Goal: Information Seeking & Learning: Find specific fact

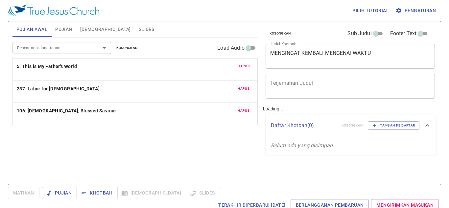
click at [84, 32] on span "Alkitab" at bounding box center [105, 29] width 51 height 8
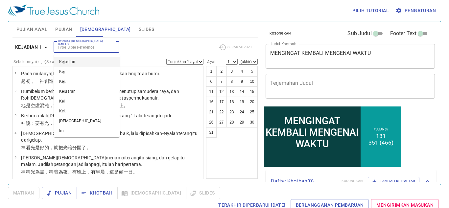
click at [74, 51] on input "Referensi Alkitab (Ctrl +/)" at bounding box center [81, 47] width 51 height 8
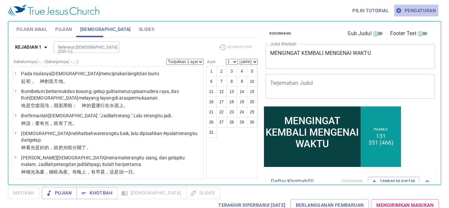
click at [413, 7] on span "Pengaturan" at bounding box center [416, 11] width 39 height 8
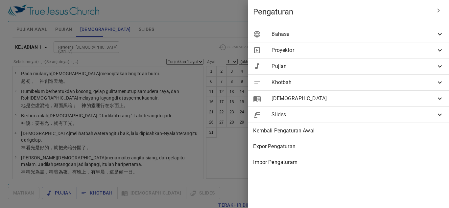
click at [415, 40] on div "Bahasa" at bounding box center [348, 34] width 201 height 16
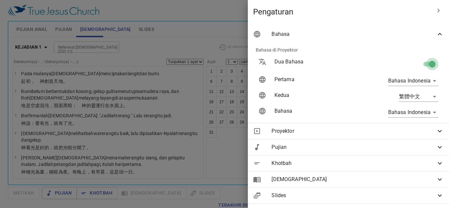
click at [425, 60] on input "checkbox" at bounding box center [432, 65] width 37 height 12
checkbox input "false"
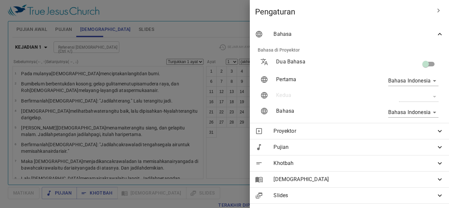
click at [119, 49] on div at bounding box center [224, 104] width 449 height 208
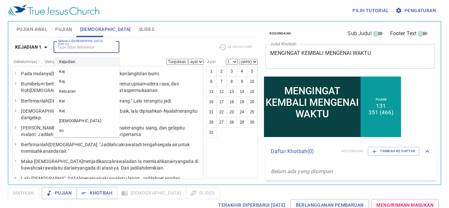
click at [105, 47] on input "Referensi Alkitab (Ctrl +/)" at bounding box center [81, 47] width 51 height 8
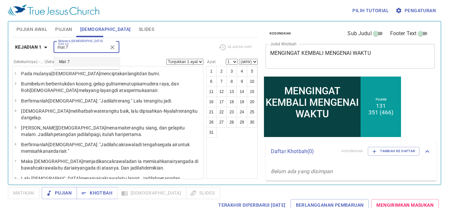
type input "mat 7"
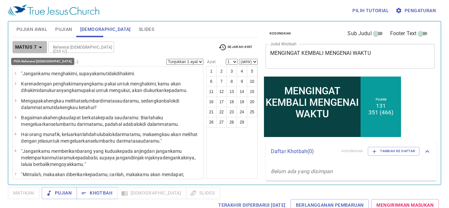
click at [36, 50] on b "Matius 7" at bounding box center [25, 47] width 21 height 8
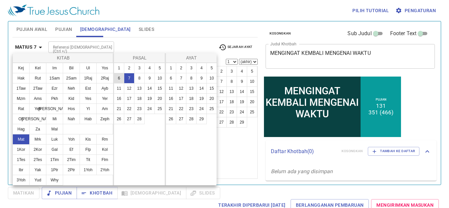
click at [121, 78] on button "6" at bounding box center [119, 78] width 11 height 11
click at [206, 120] on button "30" at bounding box center [211, 119] width 11 height 11
select select "30"
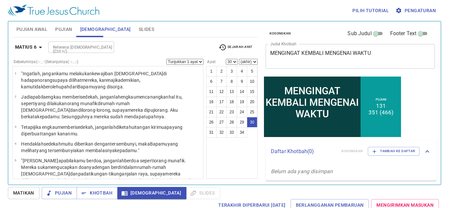
scroll to position [512, 0]
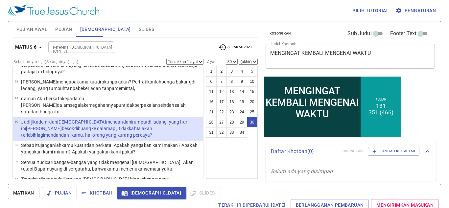
click at [12, 41] on button "Matius 6" at bounding box center [29, 47] width 35 height 12
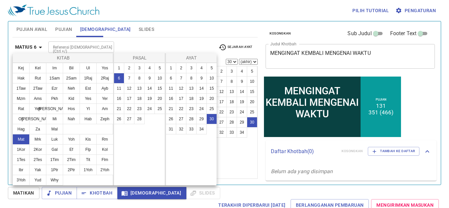
click at [191, 10] on div at bounding box center [224, 104] width 449 height 208
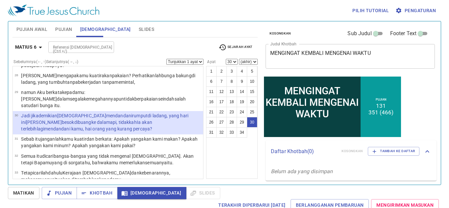
scroll to position [538, 0]
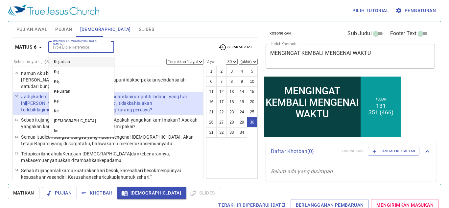
click at [85, 47] on input "Referensi Alkitab (Ctrl +/)" at bounding box center [75, 47] width 51 height 8
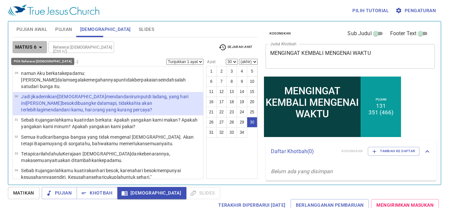
click at [44, 50] on icon "button" at bounding box center [40, 47] width 8 height 8
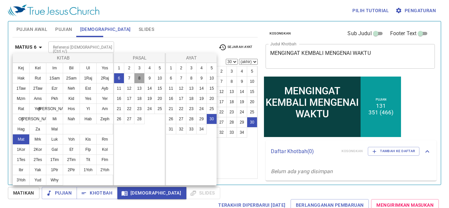
click at [138, 82] on button "8" at bounding box center [139, 78] width 11 height 11
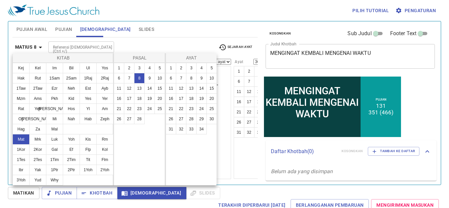
scroll to position [0, 0]
click at [192, 108] on button "23" at bounding box center [191, 109] width 11 height 11
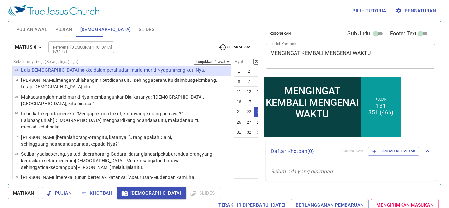
scroll to position [352, 0]
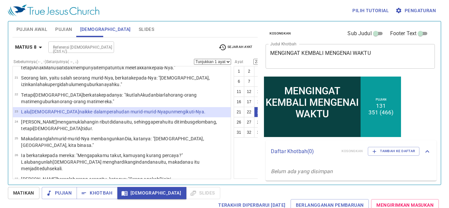
drag, startPoint x: 203, startPoint y: 143, endPoint x: 204, endPoint y: 148, distance: 4.9
click at [204, 148] on div "Sebelumnya (←, ↑) Selanjutnya (→, ↓) Tunjukkan 1 ayat Tunjukkan 2 ayat Tunjukka…" at bounding box center [148, 115] width 273 height 113
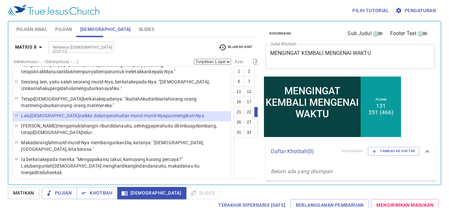
scroll to position [350, 0]
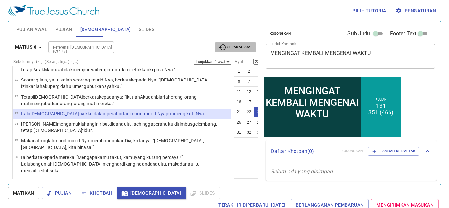
click at [227, 43] on button "Sejarah Ayat" at bounding box center [236, 47] width 42 height 10
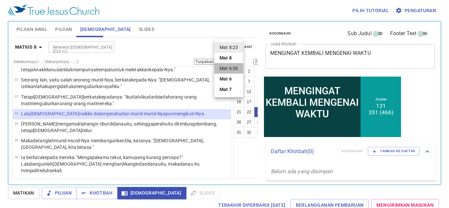
click at [230, 68] on li "Mat 6:30" at bounding box center [228, 68] width 29 height 11
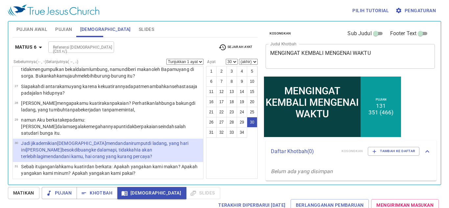
scroll to position [499, 0]
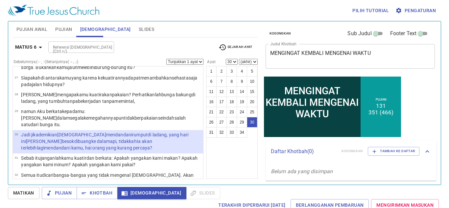
drag, startPoint x: 209, startPoint y: 157, endPoint x: 217, endPoint y: 159, distance: 7.5
click at [217, 159] on div "1 2 3 4 5 6 7 8 9 10 11 12 13 14 15 16 17 18 19 20 21 22 23 24 25 26 27 28 29 3…" at bounding box center [232, 122] width 52 height 113
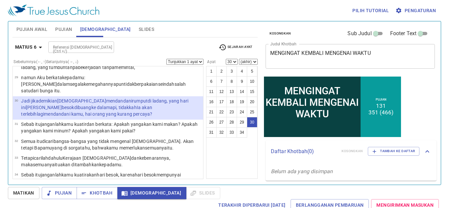
scroll to position [538, 0]
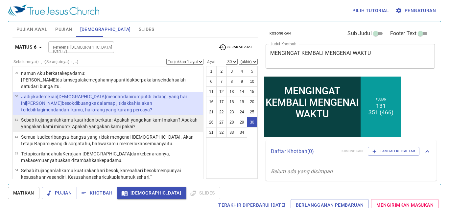
click at [135, 124] on wg5101 "akan kami pakai ?" at bounding box center [117, 126] width 36 height 5
select select "31"
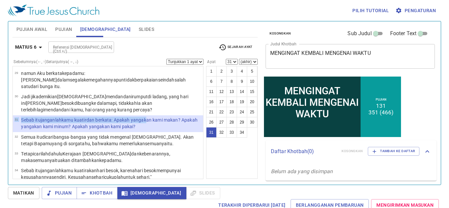
drag, startPoint x: 150, startPoint y: 117, endPoint x: 76, endPoint y: 110, distance: 74.6
click at [76, 115] on li "31 Sebab itu janganlah kamu kuatir dan berkata : Apakah yang akan kami makan ? …" at bounding box center [108, 123] width 190 height 17
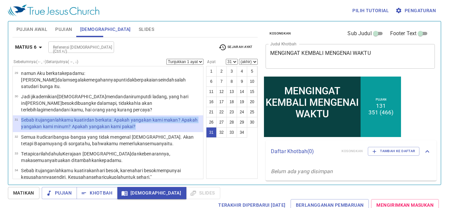
drag, startPoint x: 20, startPoint y: 113, endPoint x: 160, endPoint y: 118, distance: 140.1
click at [160, 118] on tr "31 Sebab itu janganlah kamu kuatir dan berkata : Apakah yang akan kami makan ? …" at bounding box center [107, 124] width 187 height 14
copy tr "Sebab itu janganlah kamu kuatir dan berkata : Apakah yang akan kami makan ? Apa…"
